Goal: Task Accomplishment & Management: Use online tool/utility

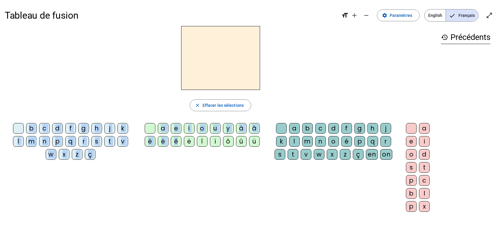
drag, startPoint x: 178, startPoint y: 140, endPoint x: 210, endPoint y: 76, distance: 72.0
click at [210, 76] on div "close [PERSON_NAME] les sélections b c d f g h j k l m n p q r s t v w x z ç a …" at bounding box center [220, 121] width 431 height 191
click at [290, 67] on div at bounding box center [220, 58] width 431 height 64
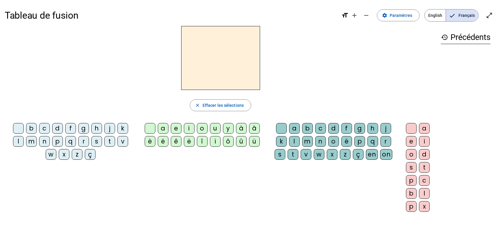
click at [290, 67] on div at bounding box center [220, 58] width 431 height 64
click at [434, 15] on span "English" at bounding box center [434, 15] width 21 height 12
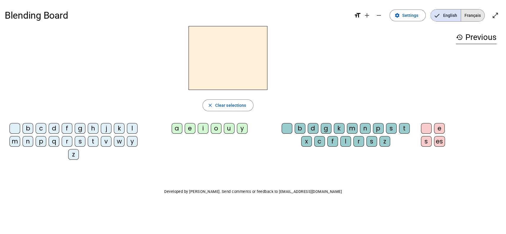
click at [469, 16] on span "Français" at bounding box center [472, 15] width 23 height 12
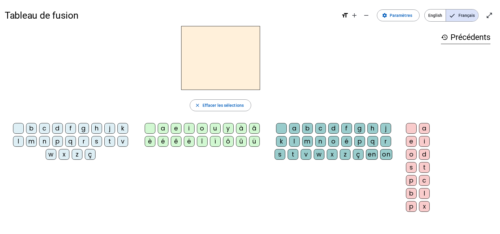
click at [189, 143] on div "ë" at bounding box center [189, 141] width 11 height 11
click at [233, 106] on span "Effacer les sélections" at bounding box center [222, 105] width 41 height 7
